Goal: Task Accomplishment & Management: Manage account settings

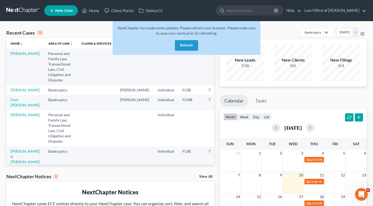
click at [189, 46] on button "Refresh" at bounding box center [186, 45] width 23 height 11
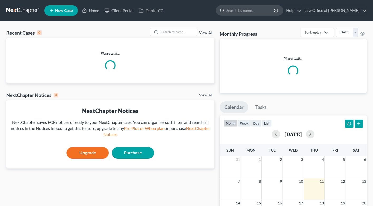
click at [238, 11] on input "search" at bounding box center [251, 11] width 48 height 10
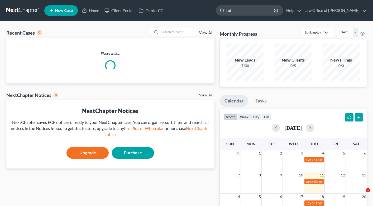
type input "ruth"
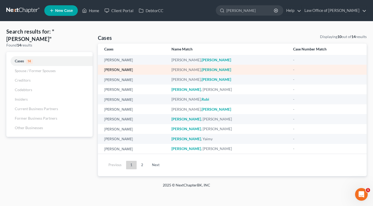
click at [113, 69] on link "[PERSON_NAME]" at bounding box center [118, 70] width 29 height 4
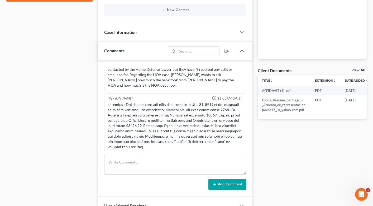
scroll to position [130, 0]
drag, startPoint x: 130, startPoint y: 110, endPoint x: 203, endPoint y: 109, distance: 72.1
click at [203, 109] on div at bounding box center [175, 160] width 135 height 116
copy div "14566 Grassy Cove Circle, Orlando, FL 32824"
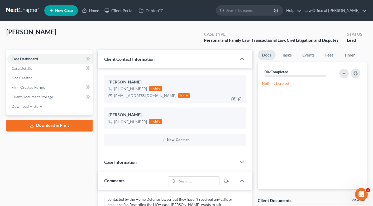
scroll to position [178, 0]
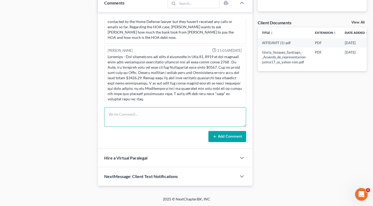
click at [131, 115] on textarea at bounding box center [175, 117] width 142 height 20
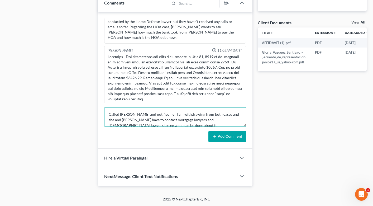
scroll to position [1, 0]
type textarea "Called Ruth and notified her I am withdrawing from both cases and she and Glori…"
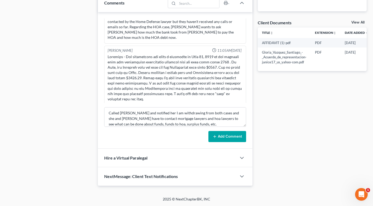
click at [237, 132] on button "Add Comment" at bounding box center [228, 136] width 38 height 11
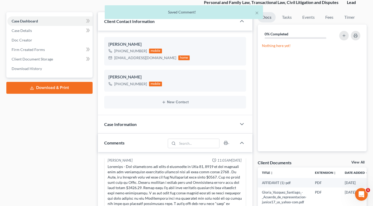
scroll to position [37, 0]
